Goal: Task Accomplishment & Management: Manage account settings

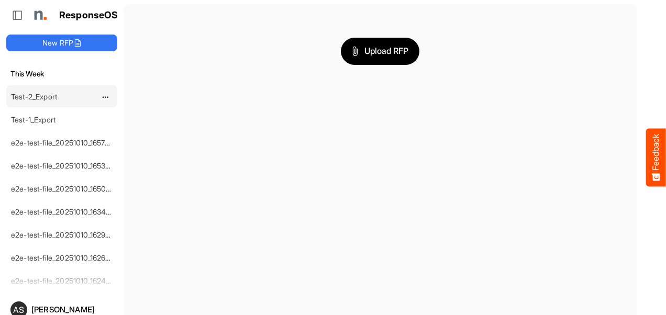
click at [31, 93] on link "Test-2_Export" at bounding box center [34, 96] width 46 height 9
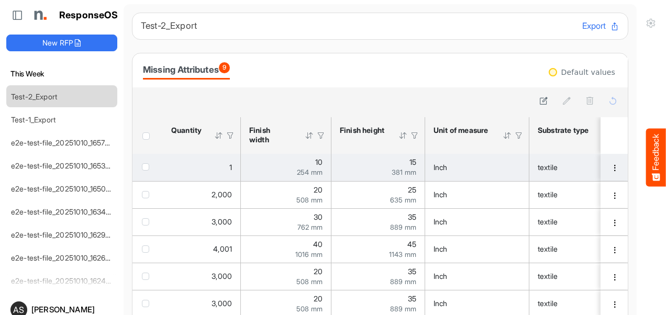
drag, startPoint x: 225, startPoint y: 168, endPoint x: 194, endPoint y: 160, distance: 32.0
click at [194, 160] on td "1" at bounding box center [202, 167] width 78 height 27
click at [195, 164] on div "1" at bounding box center [201, 168] width 61 height 12
click at [223, 172] on div "1" at bounding box center [201, 168] width 61 height 12
click at [227, 173] on td "1" at bounding box center [202, 167] width 78 height 27
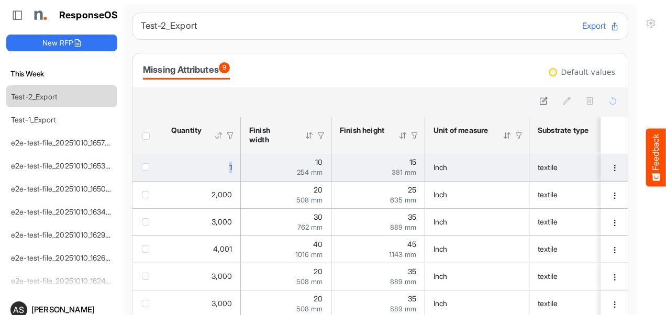
click at [227, 173] on td "1" at bounding box center [202, 167] width 78 height 27
click at [181, 173] on td "1" at bounding box center [202, 167] width 78 height 27
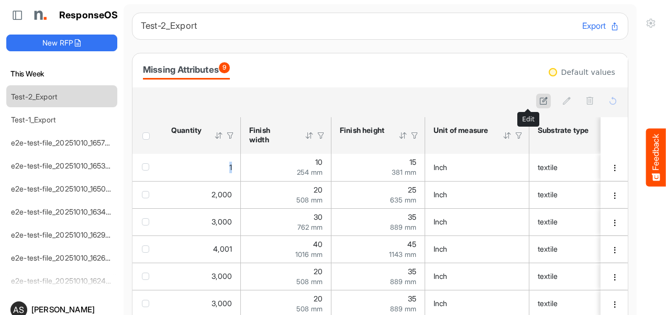
click at [539, 101] on icon at bounding box center [543, 100] width 9 height 9
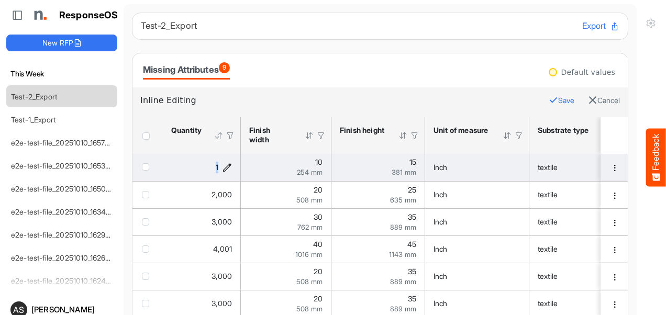
click at [223, 173] on div "1" at bounding box center [201, 168] width 61 height 12
click at [216, 168] on span "1" at bounding box center [217, 167] width 3 height 9
click at [223, 167] on icon "1 is template cell Column Header httpsnorthellcomontologiesmapping-rulesorderha…" at bounding box center [226, 167] width 9 height 9
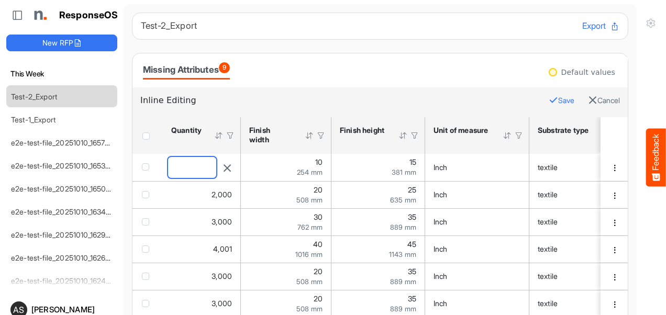
drag, startPoint x: 188, startPoint y: 164, endPoint x: 166, endPoint y: 164, distance: 22.0
click at [167, 164] on div "*" at bounding box center [192, 167] width 50 height 23
type input "*"
click at [548, 100] on icon "button" at bounding box center [552, 99] width 9 height 9
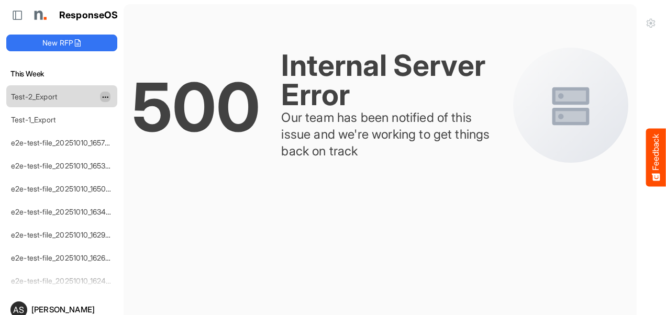
click at [106, 98] on span "dropdownbutton" at bounding box center [104, 97] width 5 height 7
click at [101, 144] on button "dropdownbutton" at bounding box center [105, 143] width 10 height 10
click at [107, 176] on span at bounding box center [110, 173] width 9 height 16
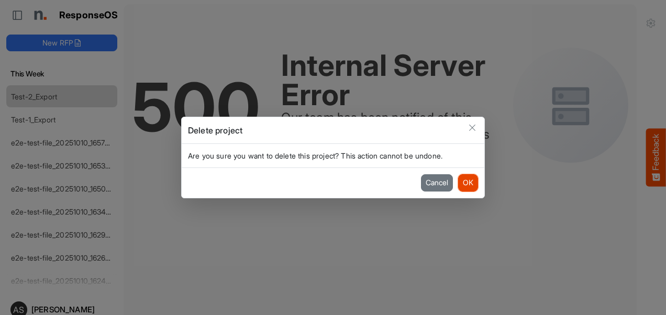
click at [459, 180] on button "OK" at bounding box center [468, 182] width 20 height 17
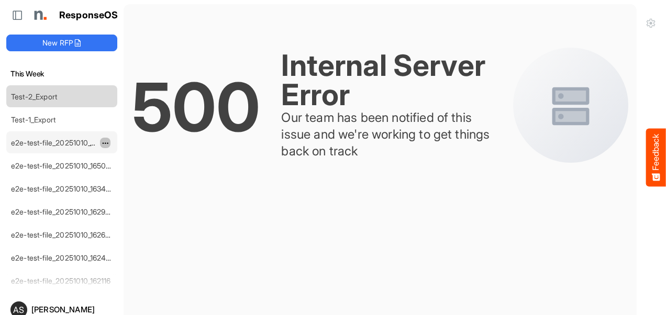
click at [104, 141] on span "dropdownbutton" at bounding box center [104, 143] width 5 height 7
click at [106, 174] on span at bounding box center [110, 173] width 9 height 16
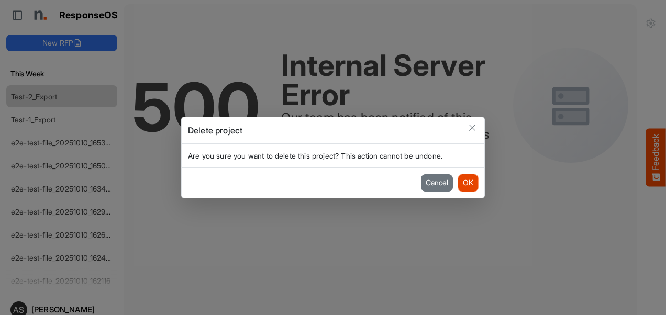
click at [467, 183] on button "OK" at bounding box center [468, 182] width 20 height 17
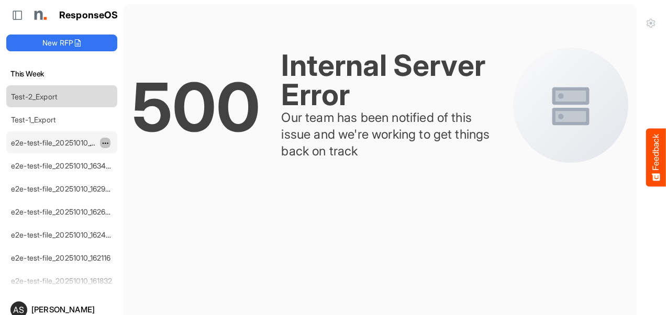
click at [103, 141] on span "dropdownbutton" at bounding box center [104, 143] width 5 height 7
click at [115, 173] on span at bounding box center [110, 173] width 9 height 16
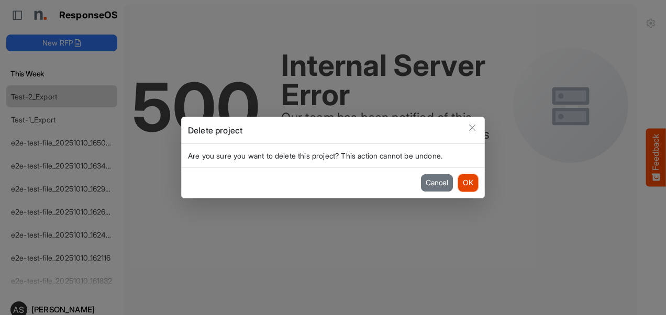
click at [467, 187] on button "OK" at bounding box center [468, 182] width 20 height 17
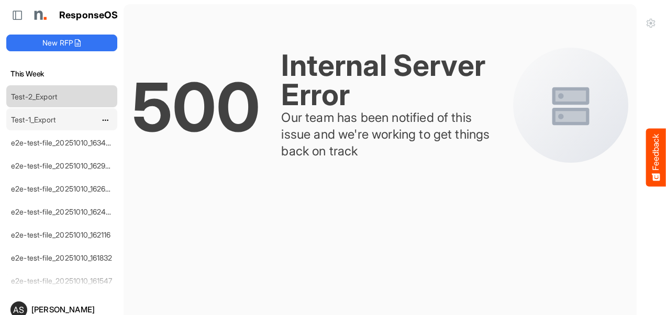
click at [44, 118] on link "Test-1_Export" at bounding box center [33, 119] width 44 height 9
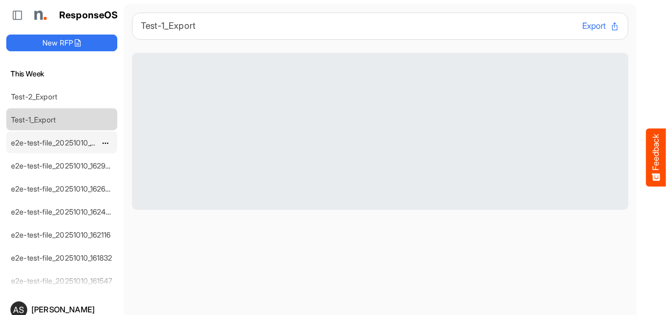
click at [42, 138] on link "e2e-test-file_20251010_163447" at bounding box center [63, 142] width 104 height 9
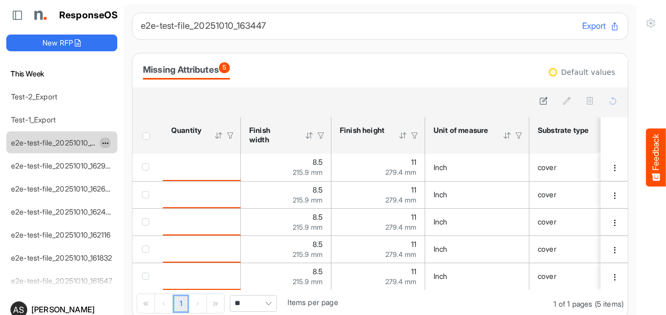
click at [105, 143] on span "dropdownbutton" at bounding box center [104, 143] width 5 height 7
click at [127, 173] on li "Delete" at bounding box center [131, 173] width 63 height 16
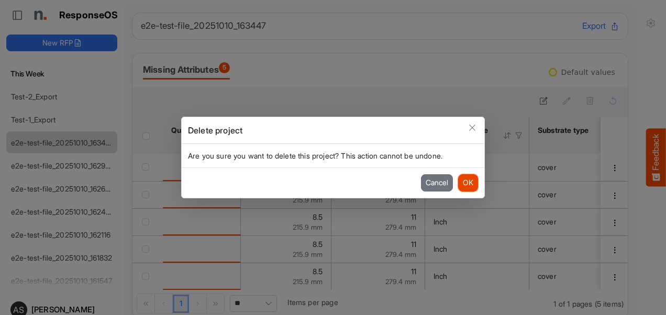
click at [468, 185] on button "OK" at bounding box center [468, 182] width 20 height 17
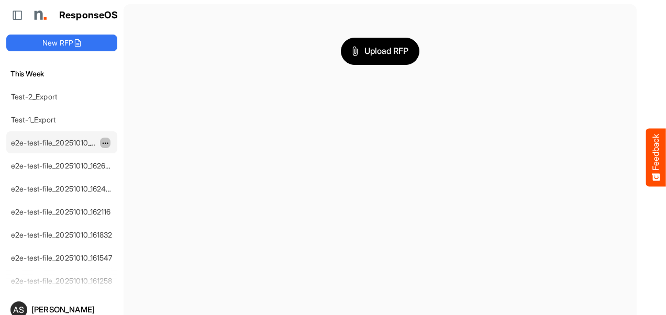
click at [107, 140] on span "dropdownbutton" at bounding box center [104, 143] width 5 height 7
click at [126, 177] on li "Delete" at bounding box center [131, 173] width 63 height 16
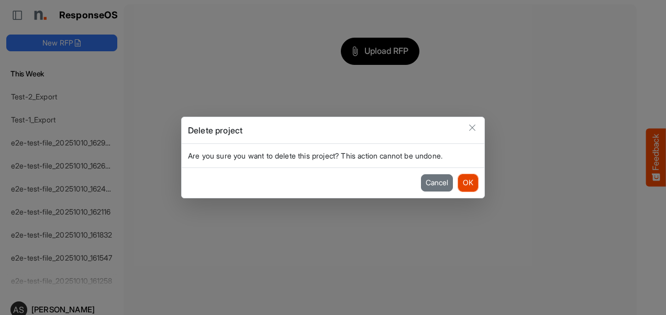
click at [466, 185] on button "OK" at bounding box center [468, 182] width 20 height 17
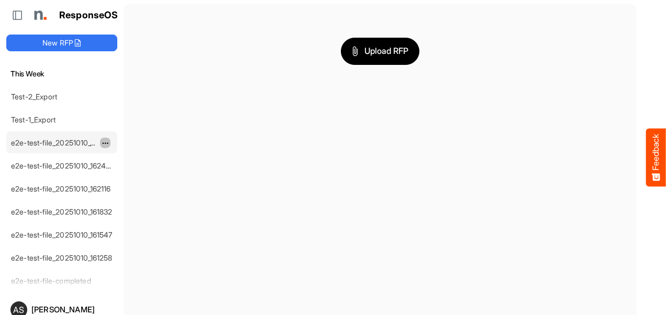
click at [103, 140] on span "dropdownbutton" at bounding box center [104, 143] width 5 height 7
click at [127, 175] on li "Delete" at bounding box center [131, 173] width 63 height 16
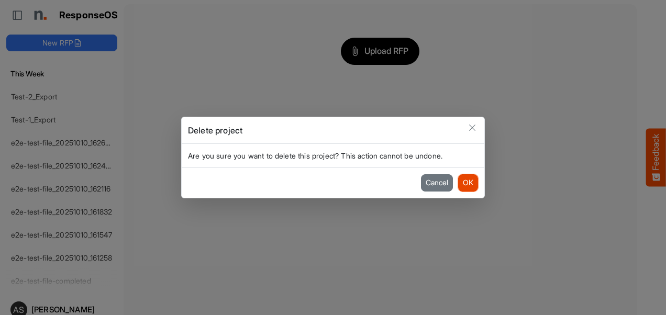
click at [474, 186] on button "OK" at bounding box center [468, 182] width 20 height 17
